Goal: Task Accomplishment & Management: Manage account settings

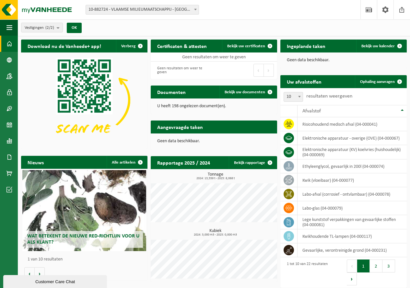
click at [195, 10] on b at bounding box center [195, 10] width 3 height 2
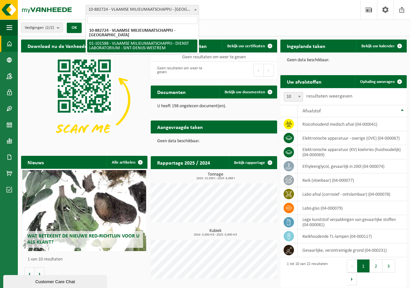
select select "111040"
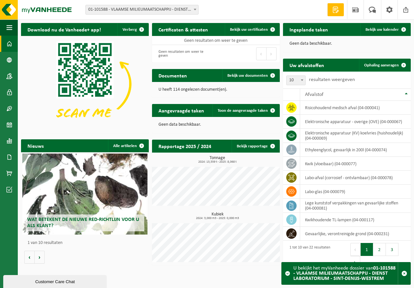
click at [196, 10] on b at bounding box center [195, 10] width 3 height 2
